Goal: Task Accomplishment & Management: Complete application form

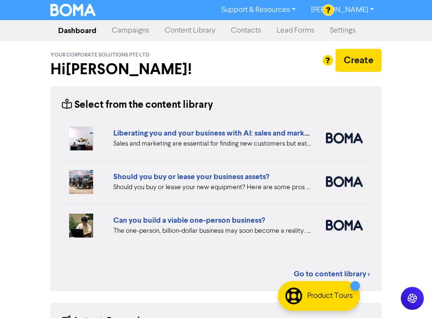
click at [131, 30] on link "Campaigns" at bounding box center [130, 30] width 53 height 19
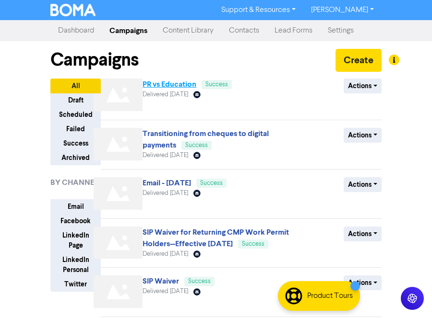
click at [156, 83] on link "PR vs Education" at bounding box center [169, 85] width 54 height 10
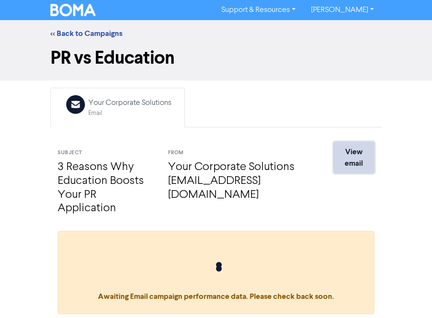
click at [350, 154] on link "View email" at bounding box center [353, 158] width 41 height 32
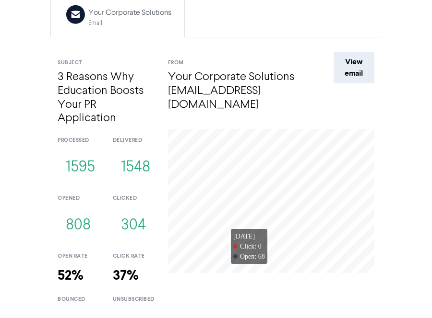
scroll to position [69, 0]
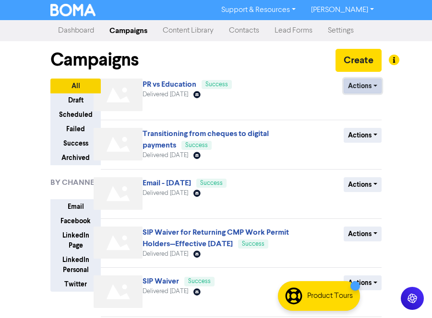
click at [354, 83] on button "Actions" at bounding box center [362, 86] width 38 height 15
click at [259, 63] on div "Campaigns Create" at bounding box center [215, 59] width 331 height 37
click at [368, 60] on button "Create" at bounding box center [358, 60] width 46 height 23
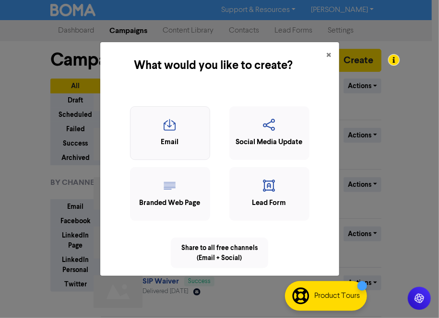
click at [197, 133] on icon "button" at bounding box center [170, 128] width 70 height 18
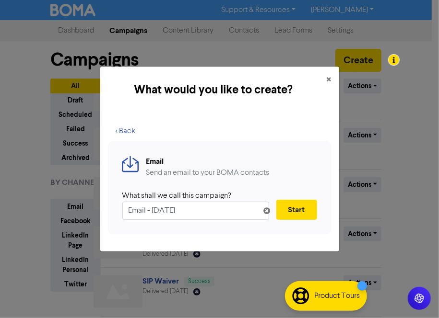
drag, startPoint x: 207, startPoint y: 211, endPoint x: 69, endPoint y: 224, distance: 138.8
click at [69, 224] on div "What would you like to create? × < Back Email Send an email to your BOMA contac…" at bounding box center [219, 159] width 439 height 318
click at [189, 211] on input "Learn how to use corppass & Singpass" at bounding box center [195, 211] width 147 height 18
type input "Learn how to use Corppass & Singpass"
click at [296, 206] on button "Start" at bounding box center [296, 210] width 41 height 20
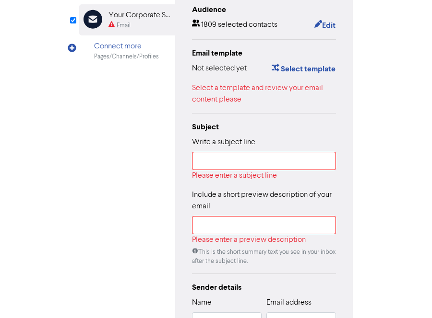
scroll to position [144, 0]
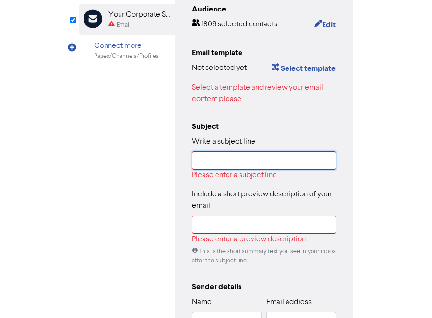
click at [239, 163] on input "text" at bounding box center [264, 161] width 144 height 18
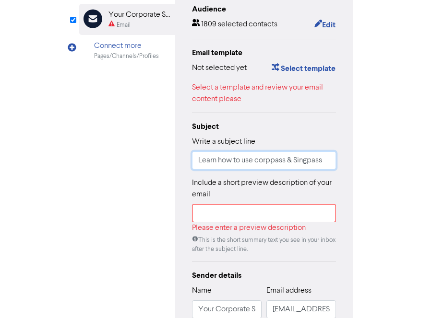
click at [259, 161] on input "Learn how to use corppass & Singpass" at bounding box center [264, 161] width 144 height 18
type input "Learn how to use Corppass & Singpass"
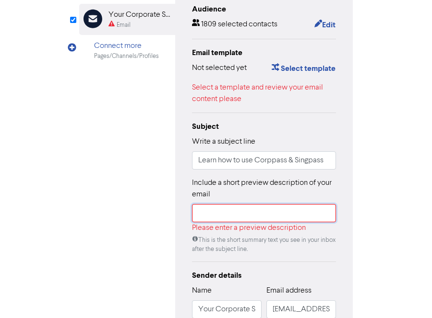
click at [241, 221] on input "text" at bounding box center [264, 213] width 144 height 18
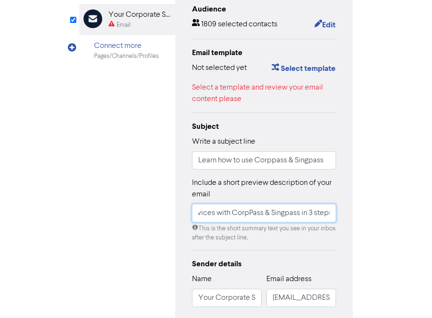
scroll to position [0, 80]
type input "How to access Gov Services with CorpPass & Singpass in 3 steps"
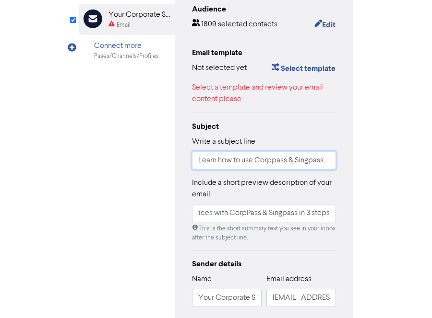
click at [275, 161] on input "Learn how to use Corppass & Singpass" at bounding box center [264, 161] width 144 height 18
type input "Learn how to use CorpPass & Singpass"
click at [257, 194] on label "Include a short preview description of your email" at bounding box center [264, 188] width 144 height 23
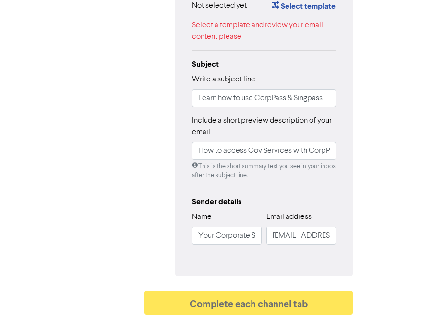
scroll to position [208, 0]
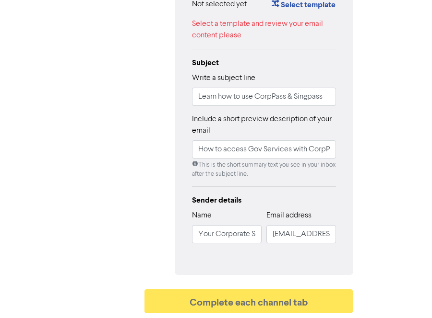
click at [230, 256] on div "Edit your Email Audience 1809 selected contacts Edit Email template Not selecte…" at bounding box center [263, 89] width 177 height 374
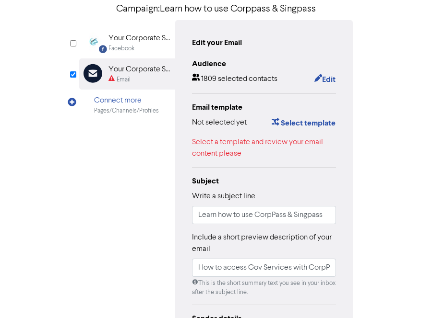
scroll to position [16, 0]
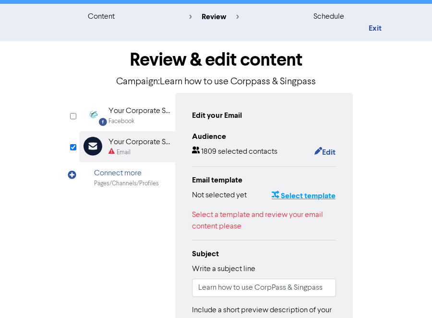
click at [294, 198] on button "Select template" at bounding box center [303, 196] width 65 height 12
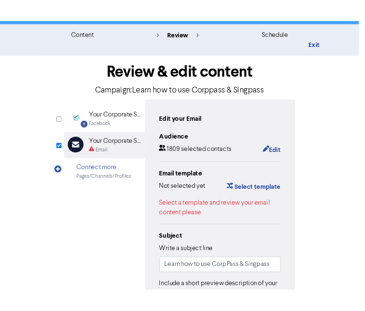
scroll to position [0, 0]
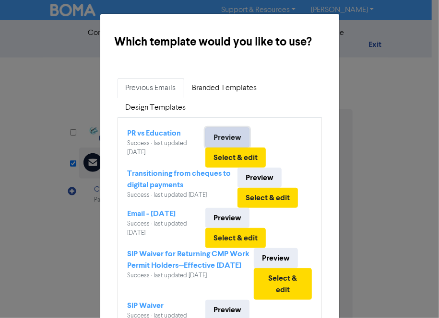
click at [235, 139] on link "Preview" at bounding box center [227, 138] width 44 height 20
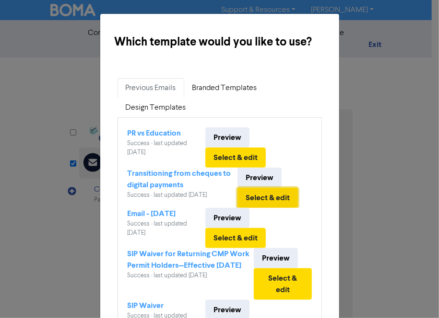
click at [262, 192] on button "Select & edit" at bounding box center [267, 198] width 60 height 20
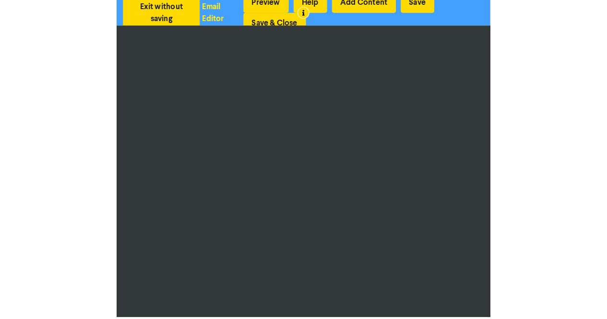
scroll to position [1, 0]
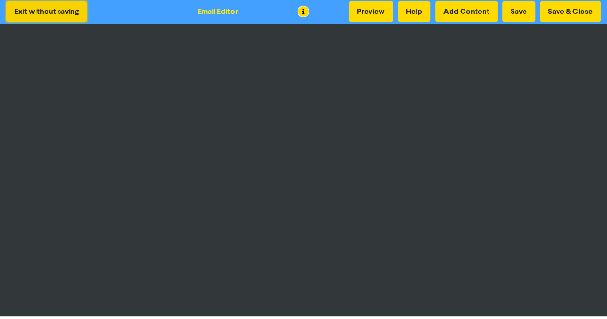
click at [35, 15] on button "Exit without saving" at bounding box center [46, 11] width 81 height 20
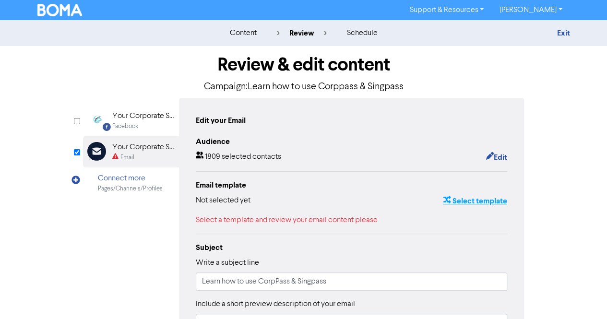
click at [438, 204] on button "Select template" at bounding box center [474, 201] width 65 height 12
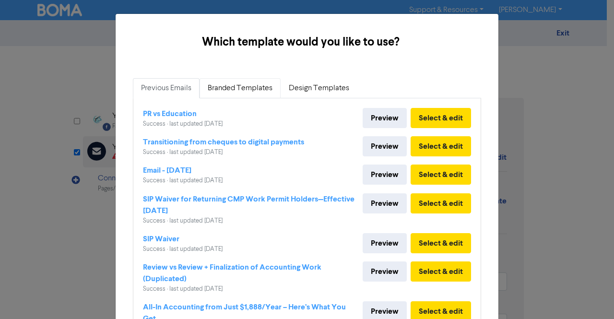
click at [227, 87] on link "Branded Templates" at bounding box center [240, 88] width 81 height 20
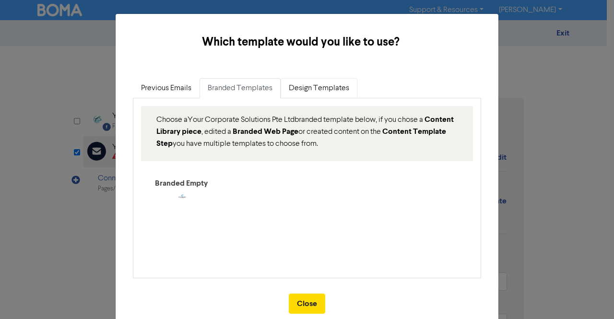
click at [298, 81] on link "Design Templates" at bounding box center [319, 88] width 77 height 20
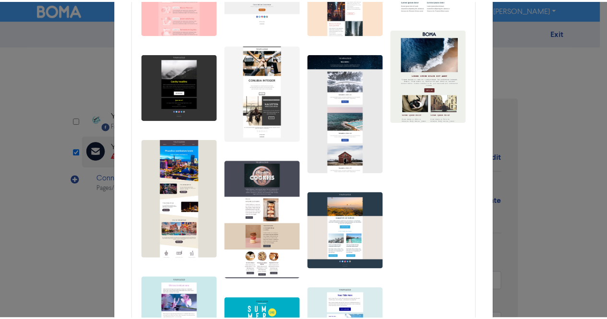
scroll to position [336, 0]
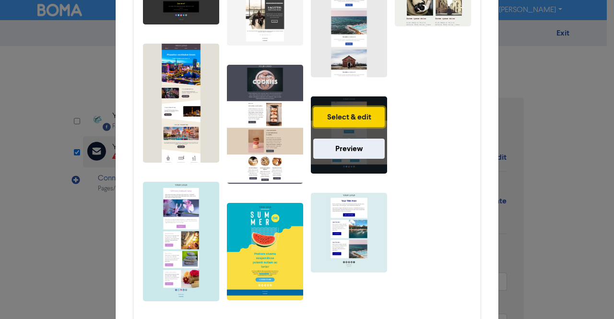
click at [343, 121] on button "Select & edit" at bounding box center [348, 117] width 71 height 20
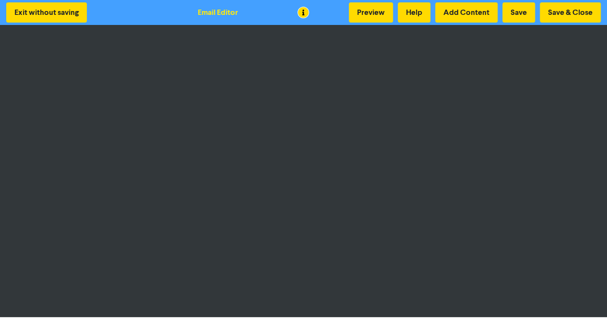
scroll to position [1, 0]
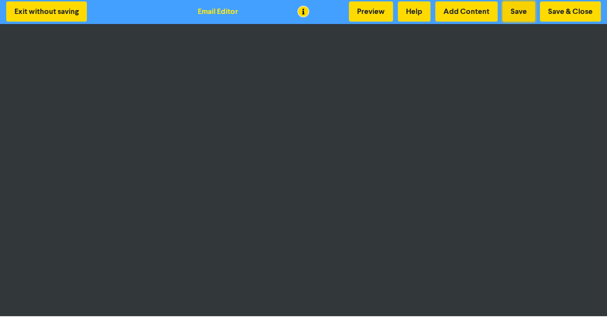
click at [438, 6] on button "Save" at bounding box center [518, 11] width 33 height 20
click at [438, 8] on button "Save & Close" at bounding box center [570, 11] width 61 height 20
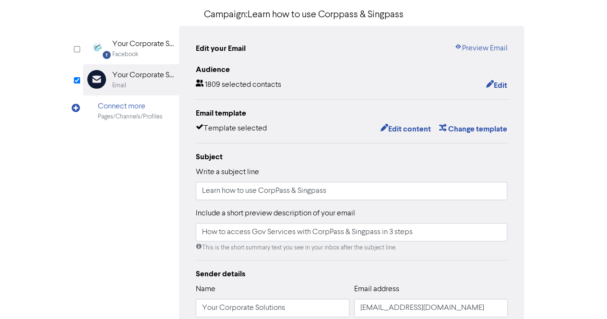
scroll to position [229, 0]
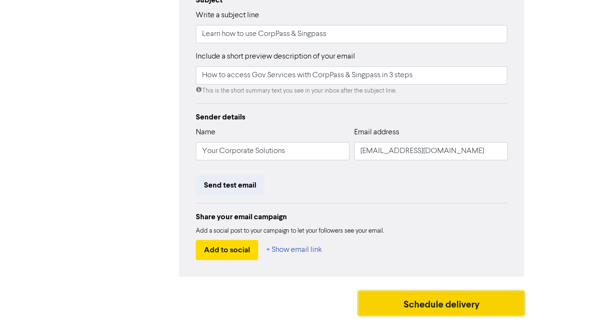
click at [422, 302] on button "Schedule delivery" at bounding box center [441, 303] width 166 height 24
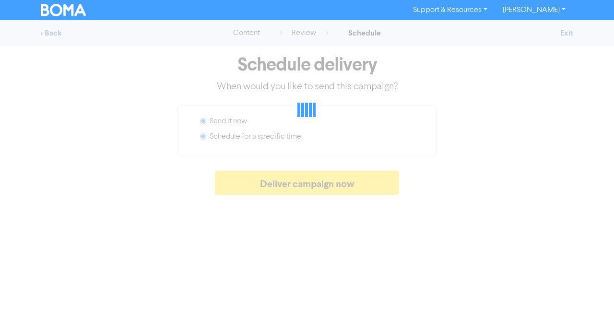
radio input "false"
radio input "true"
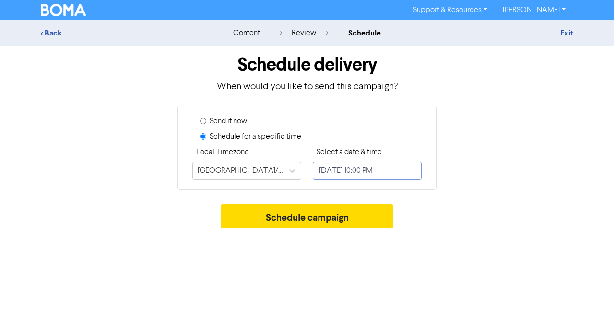
select select "8"
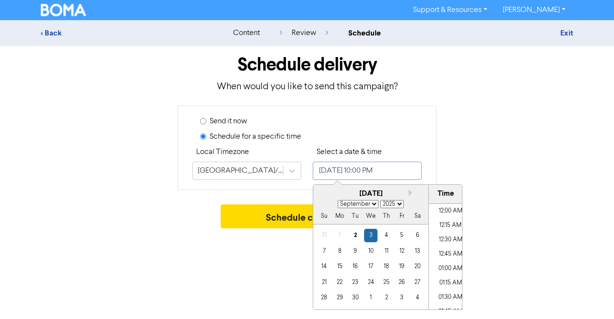
click at [350, 167] on input "September 3, 2025 10:00 PM" at bounding box center [367, 171] width 109 height 18
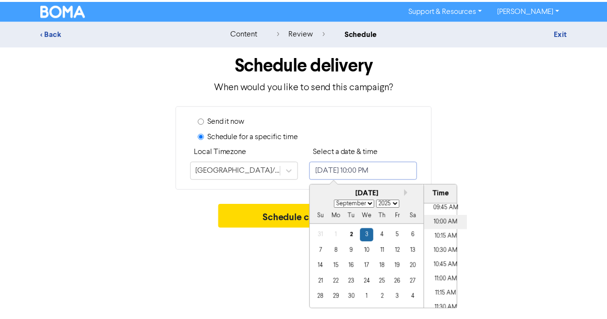
scroll to position [549, 0]
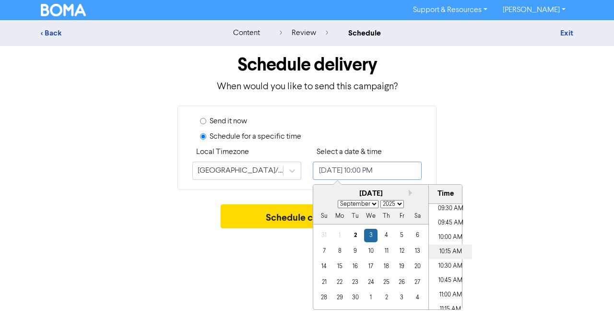
click at [438, 248] on li "10:15 AM" at bounding box center [450, 252] width 43 height 14
type input "September 3, 2025 10:15 AM"
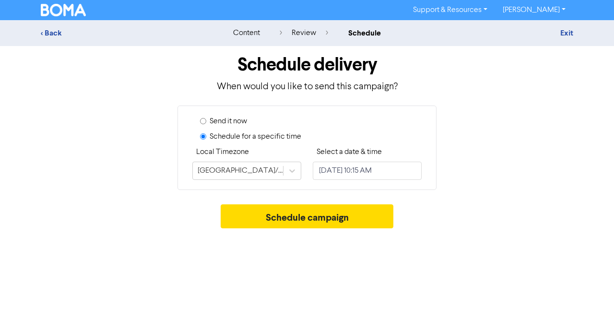
click at [248, 265] on div "Support & Resources Video Tutorials FAQ & Guides Marketing Education Alvin Lum …" at bounding box center [307, 159] width 614 height 319
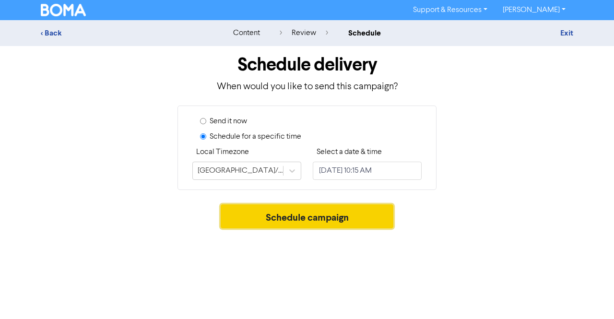
click at [295, 222] on button "Schedule campaign" at bounding box center [307, 216] width 173 height 24
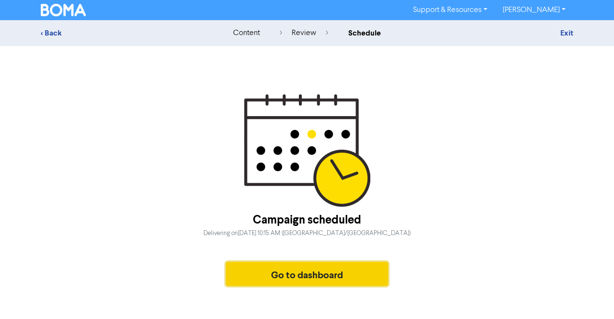
click at [314, 280] on button "Go to dashboard" at bounding box center [307, 274] width 162 height 24
